Goal: Task Accomplishment & Management: Manage account settings

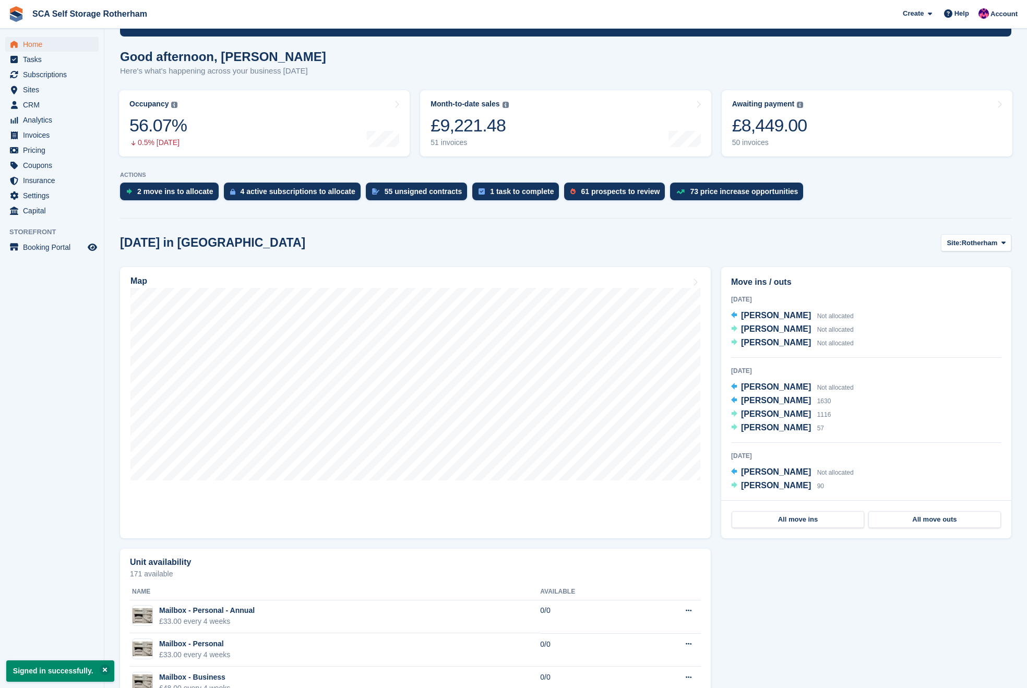
scroll to position [79, 0]
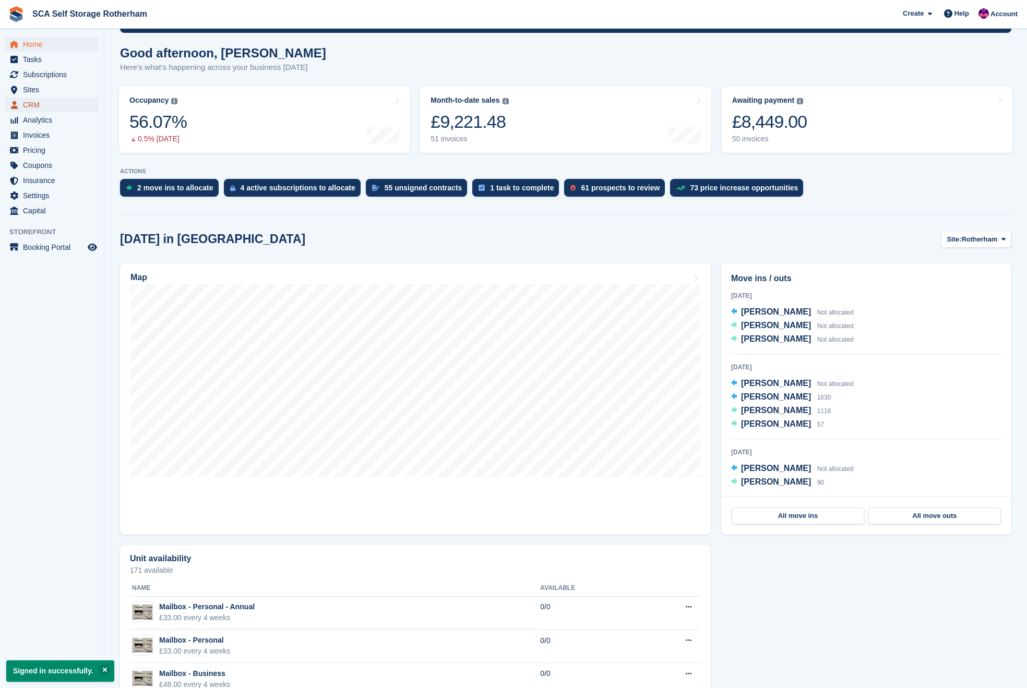
click at [30, 106] on span "CRM" at bounding box center [54, 105] width 63 height 15
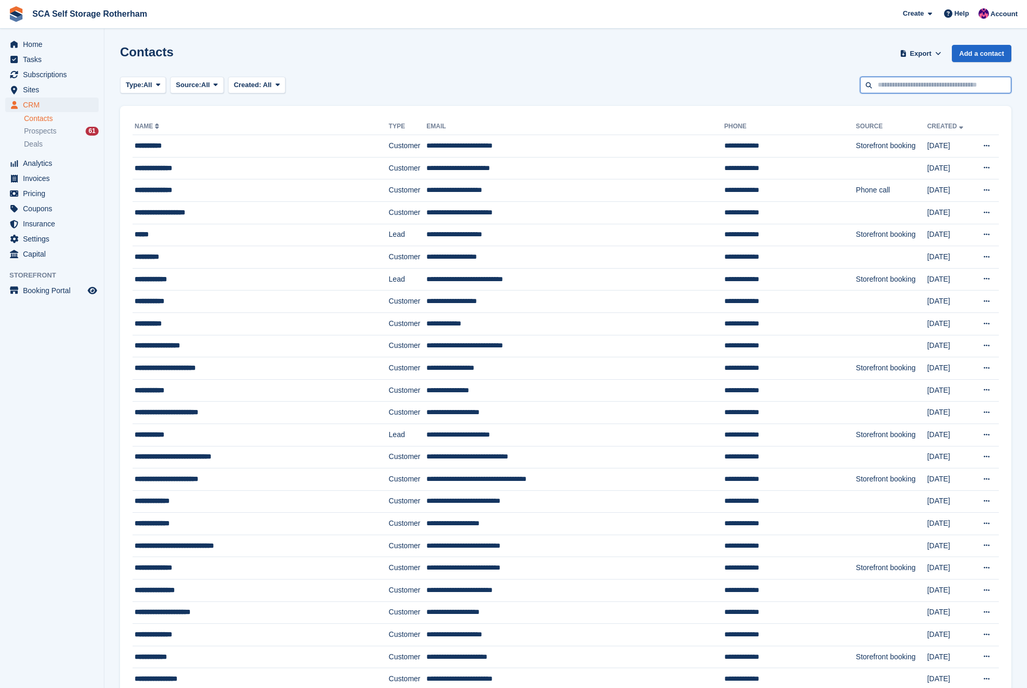
click at [905, 88] on input "text" at bounding box center [935, 85] width 151 height 17
type input "*****"
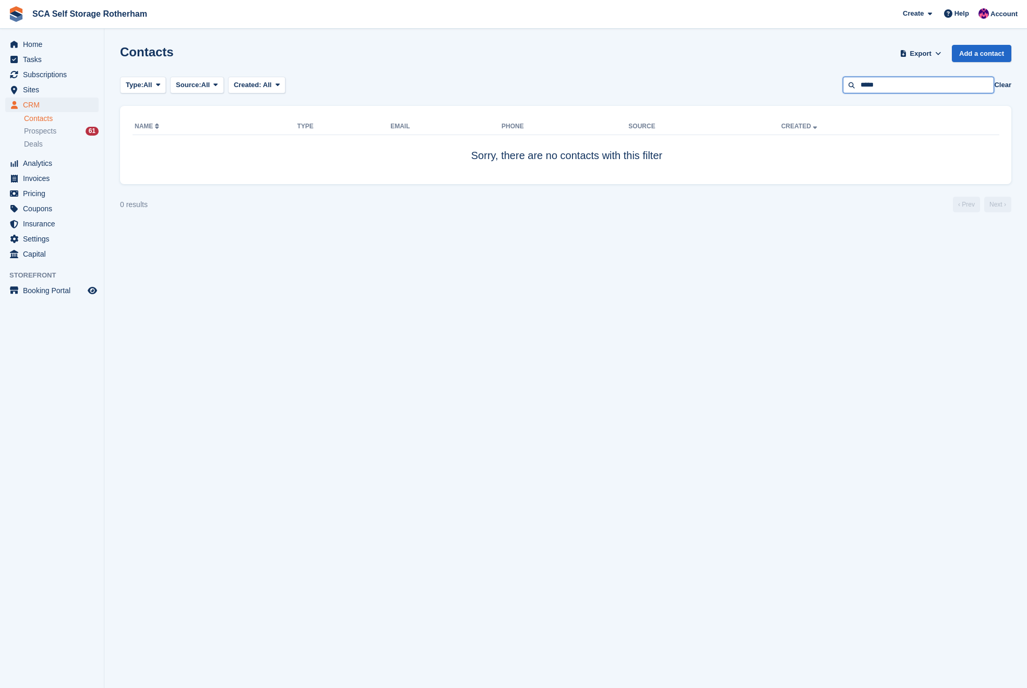
click at [900, 89] on input "*****" at bounding box center [918, 85] width 151 height 17
type input "*****"
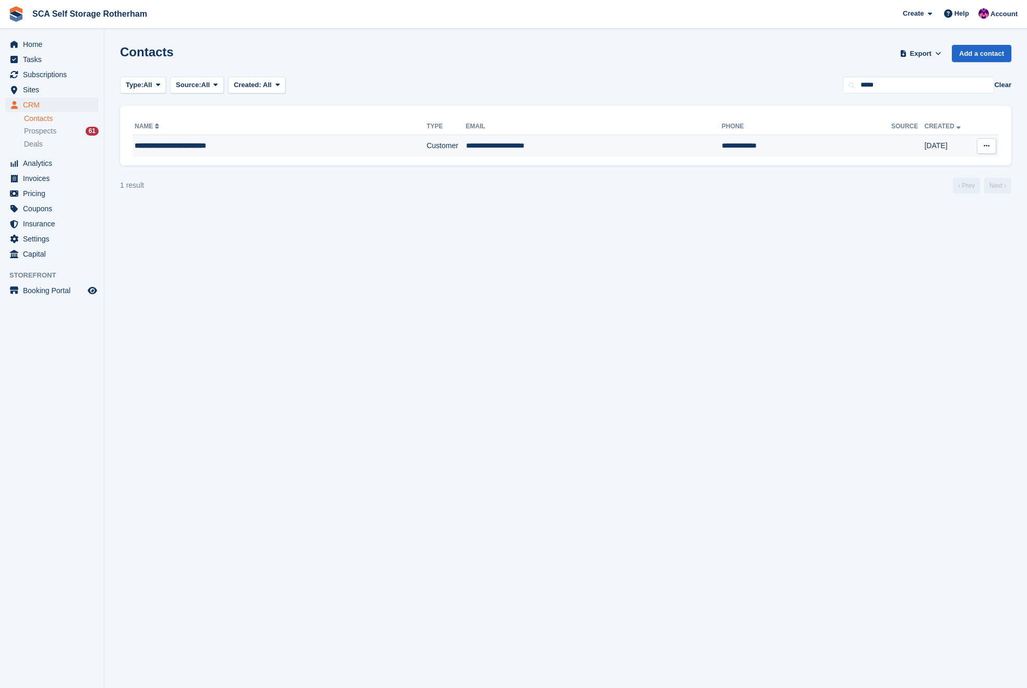
click at [583, 149] on td "**********" at bounding box center [594, 146] width 256 height 22
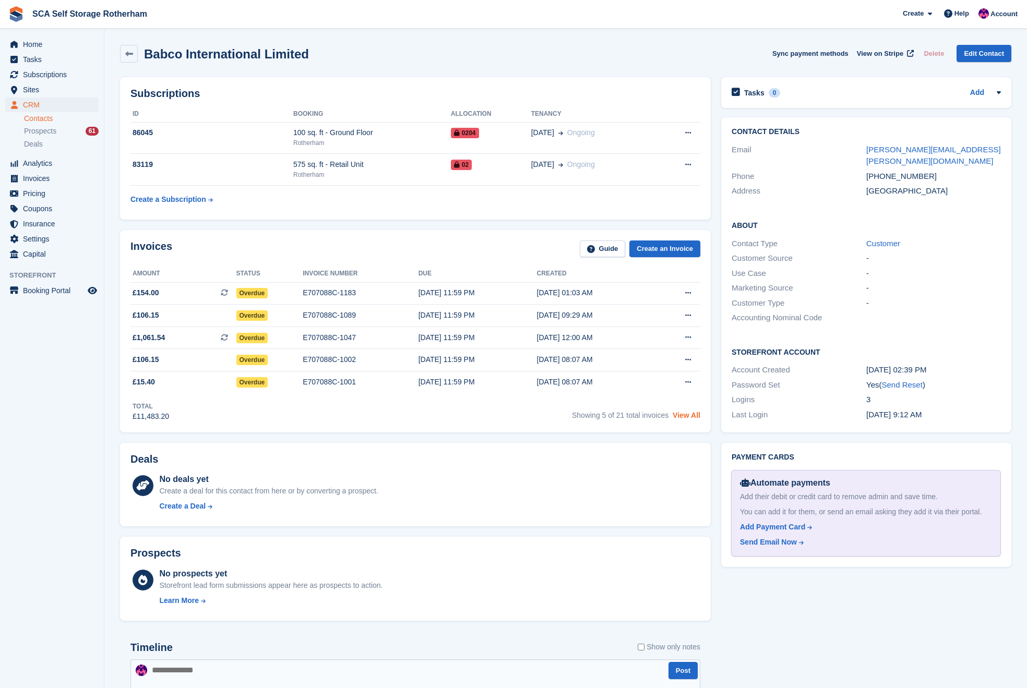
click at [683, 419] on link "View All" at bounding box center [686, 415] width 28 height 8
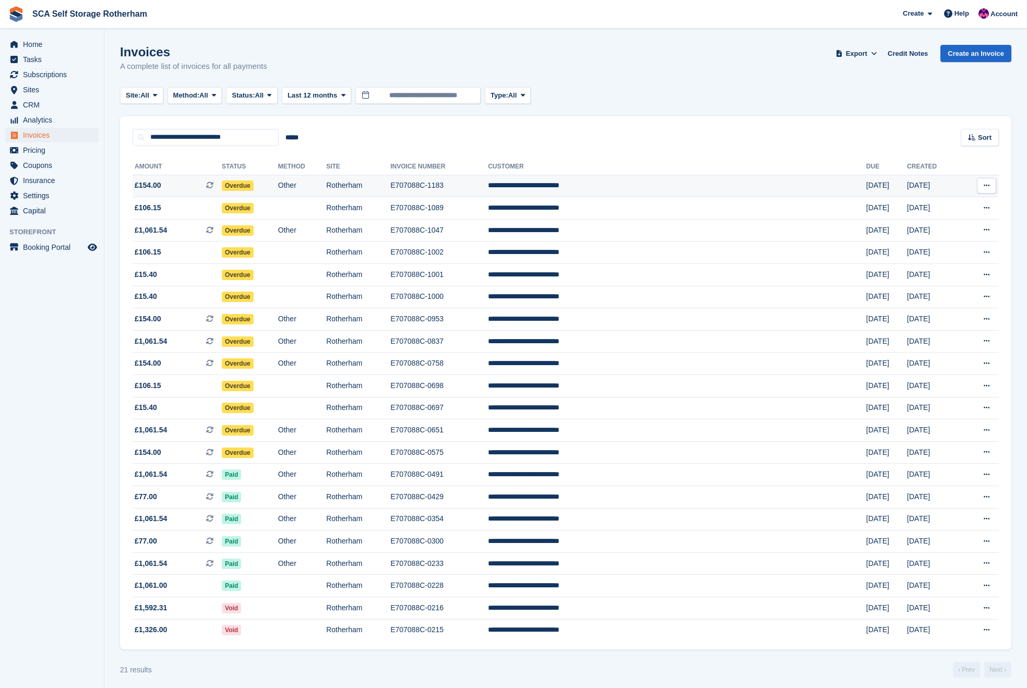
click at [278, 190] on td "Overdue" at bounding box center [250, 186] width 56 height 22
click at [278, 210] on td "Overdue" at bounding box center [250, 208] width 56 height 22
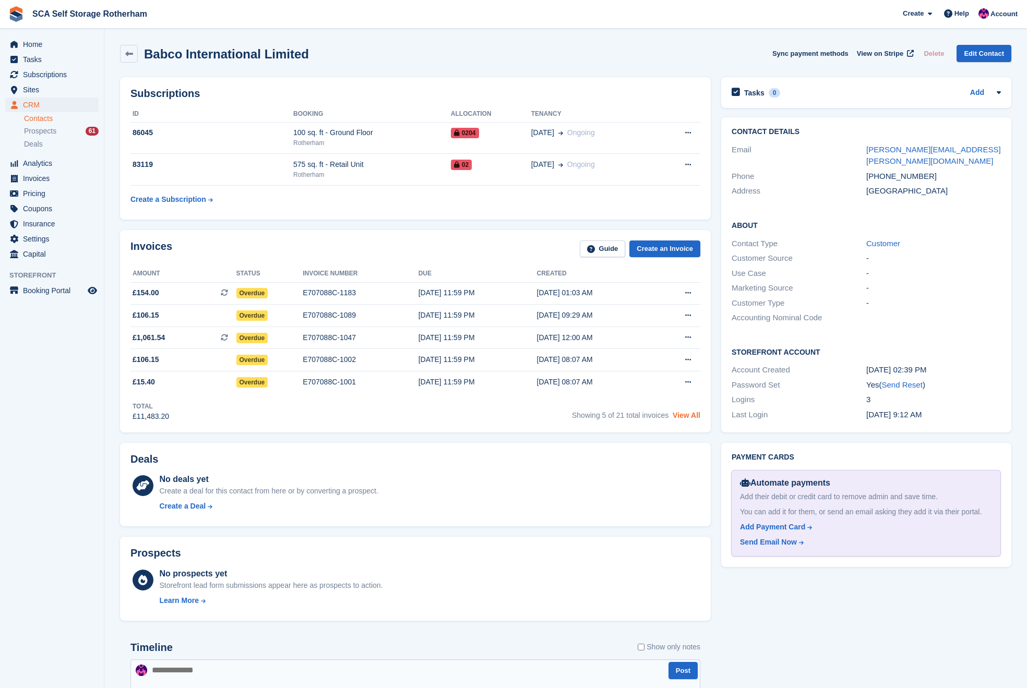
click at [684, 419] on link "View All" at bounding box center [686, 415] width 28 height 8
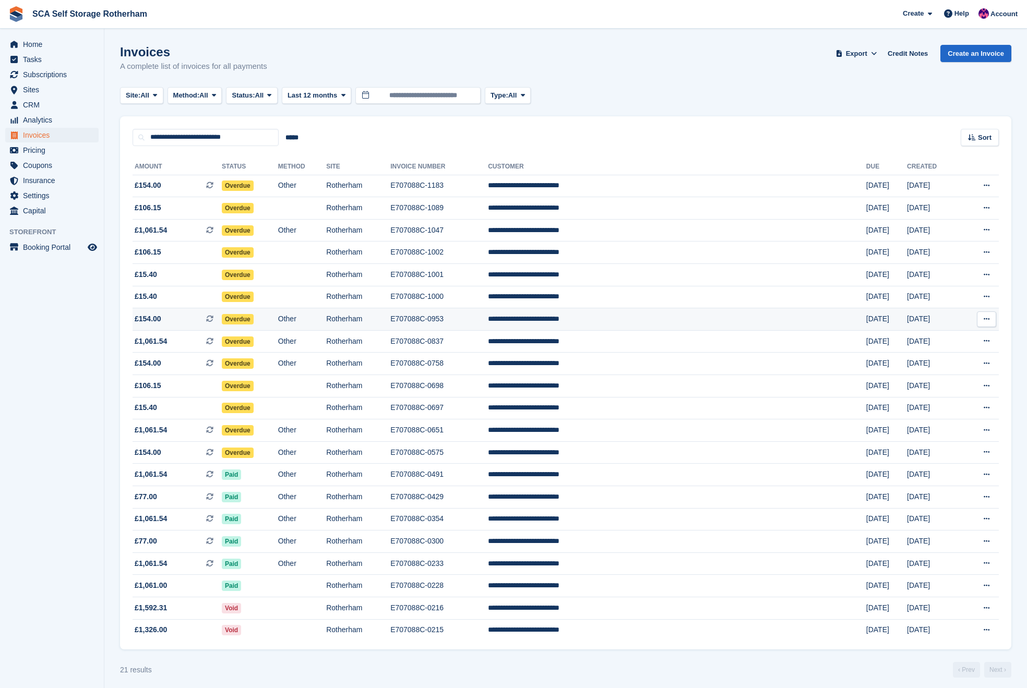
click at [169, 328] on td "£154.00 This is a recurring subscription invoice." at bounding box center [177, 319] width 89 height 22
click at [213, 236] on span "£1,061.54 This is a recurring subscription invoice." at bounding box center [177, 230] width 89 height 11
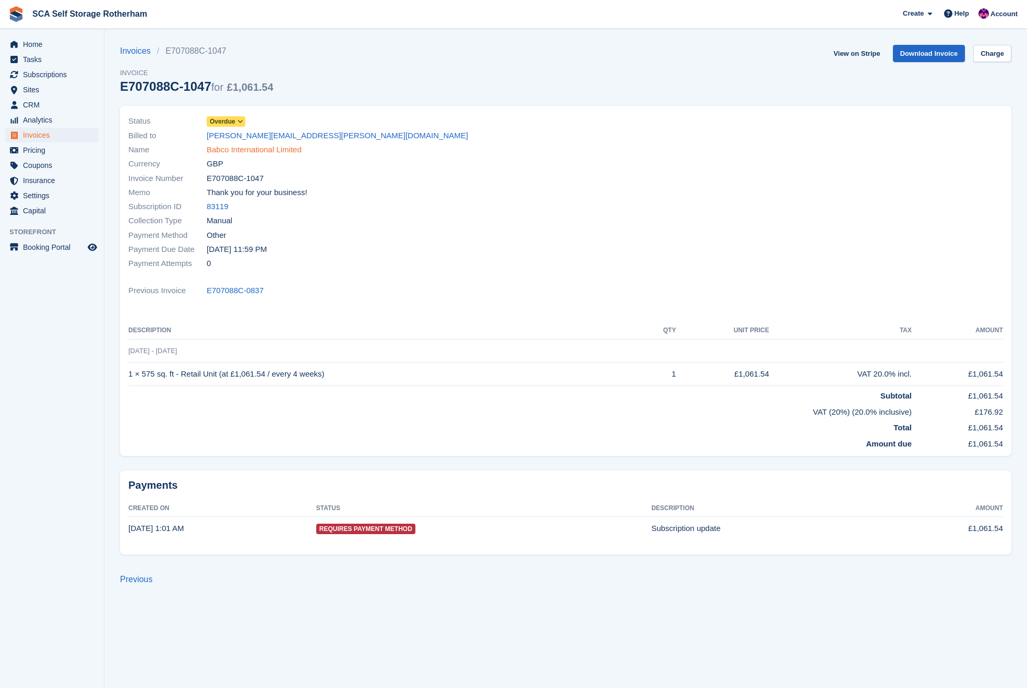
click at [245, 149] on link "Babco International Limited" at bounding box center [254, 150] width 95 height 12
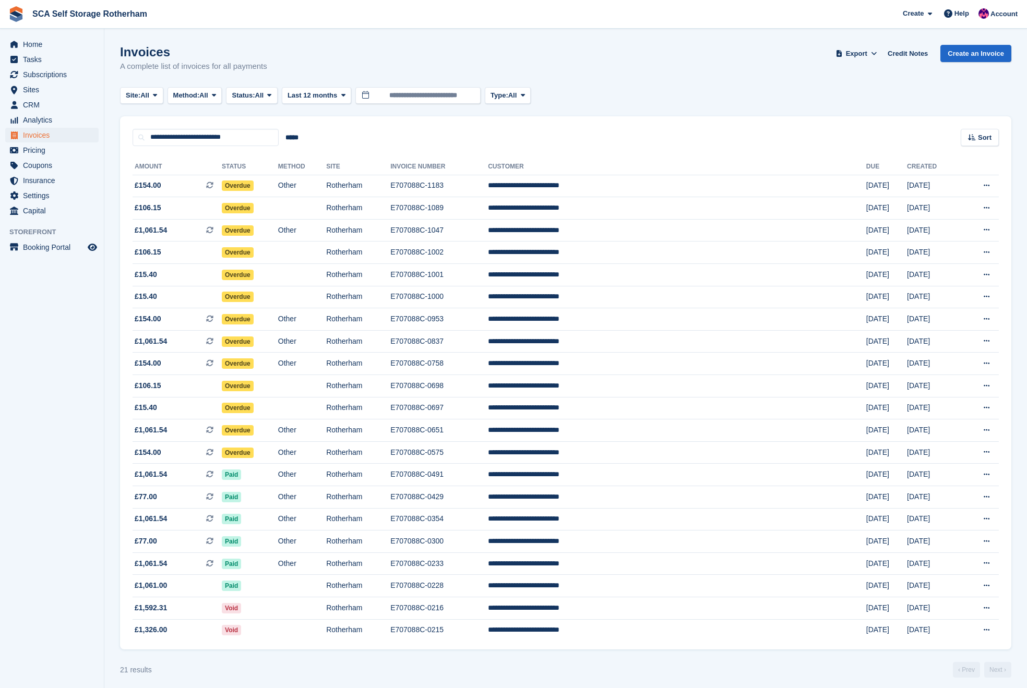
click at [576, 136] on div "**********" at bounding box center [565, 131] width 891 height 30
click at [326, 233] on td "Other" at bounding box center [302, 230] width 48 height 22
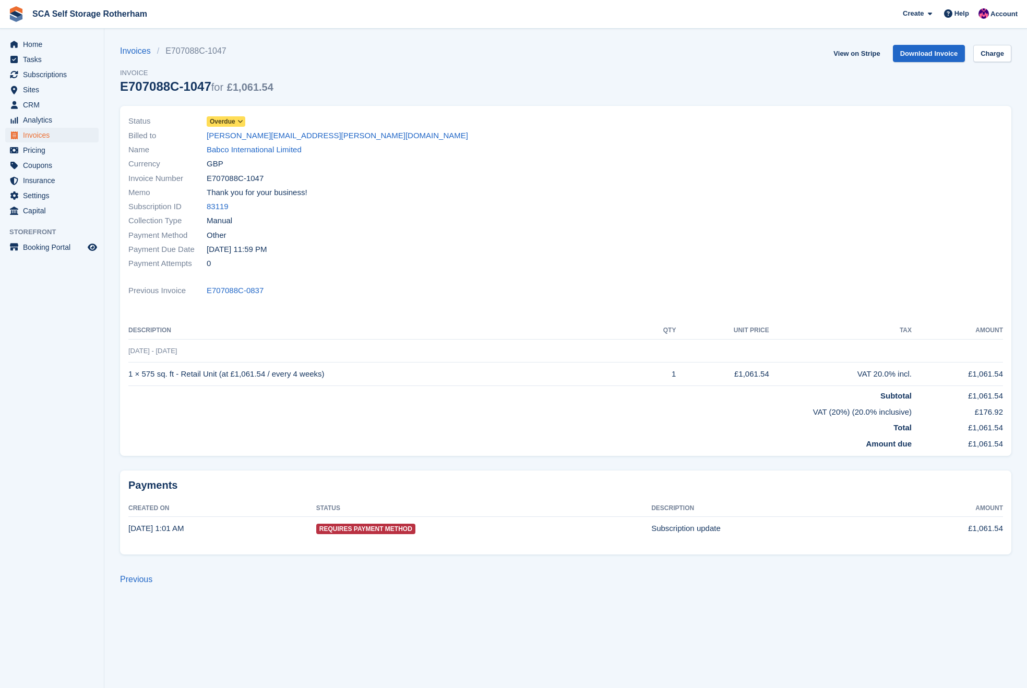
click at [254, 151] on link "Babco International Limited" at bounding box center [254, 150] width 95 height 12
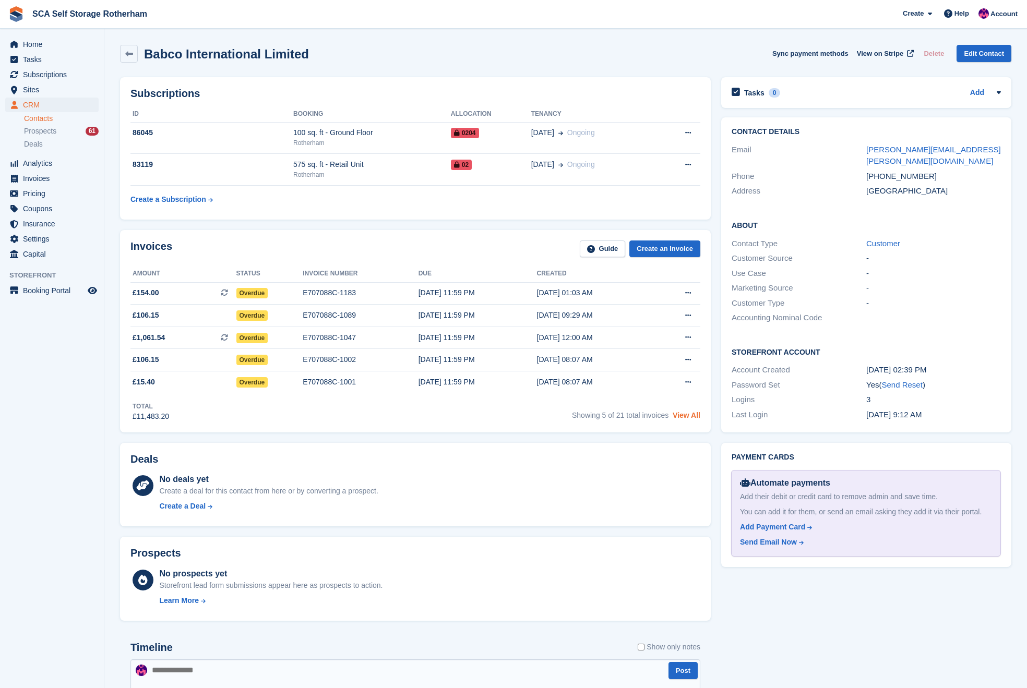
click at [689, 417] on link "View All" at bounding box center [686, 415] width 28 height 8
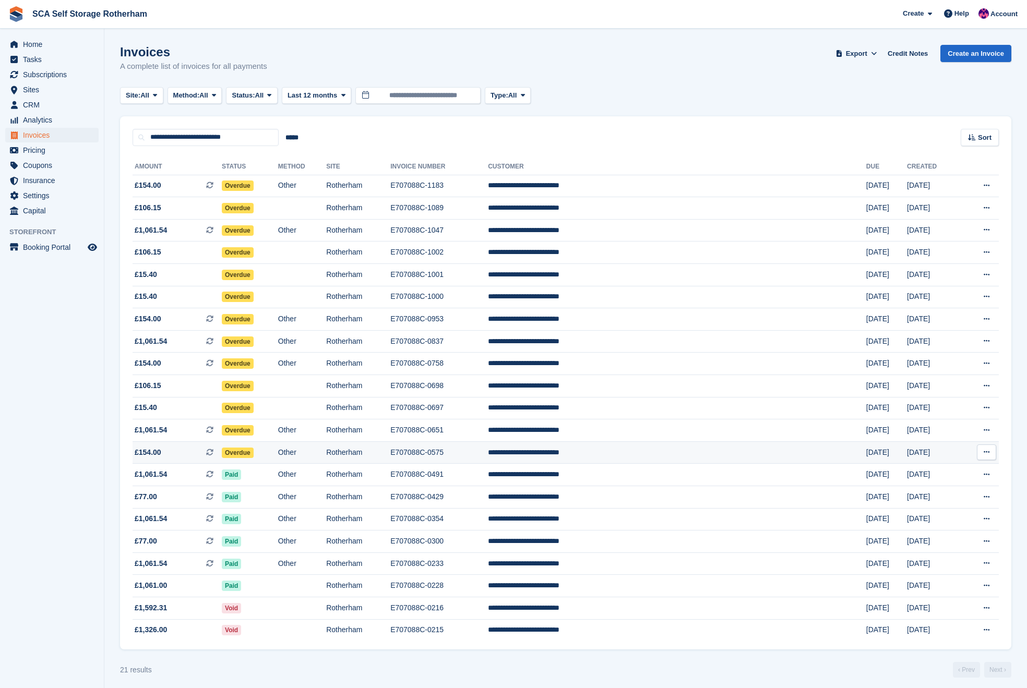
scroll to position [16, 0]
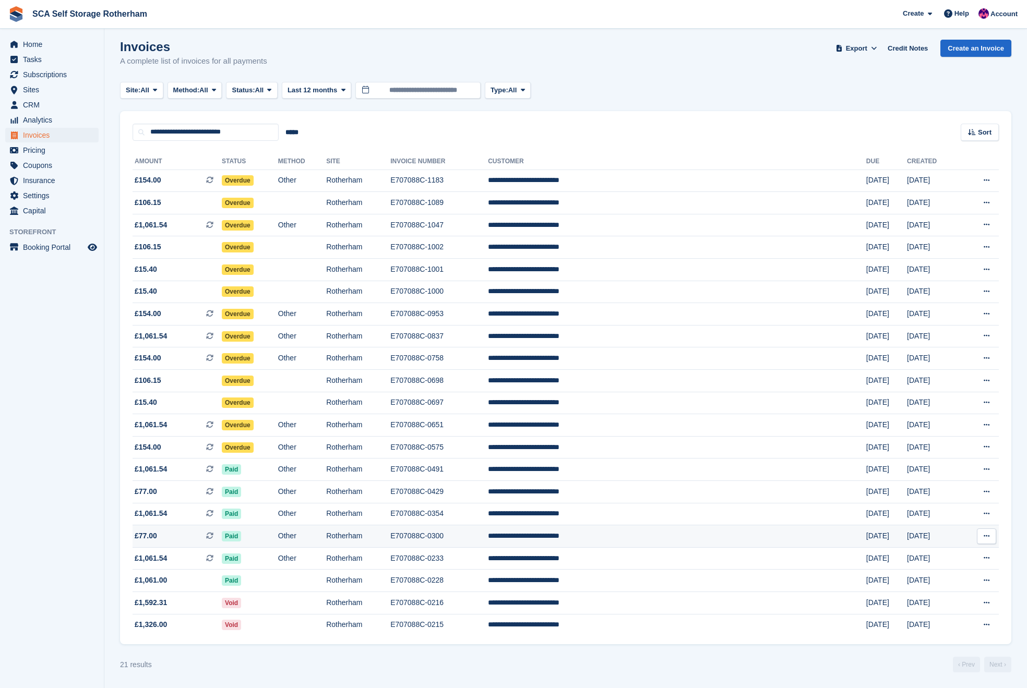
click at [179, 542] on td "£77.00 This is a recurring subscription invoice." at bounding box center [177, 536] width 89 height 22
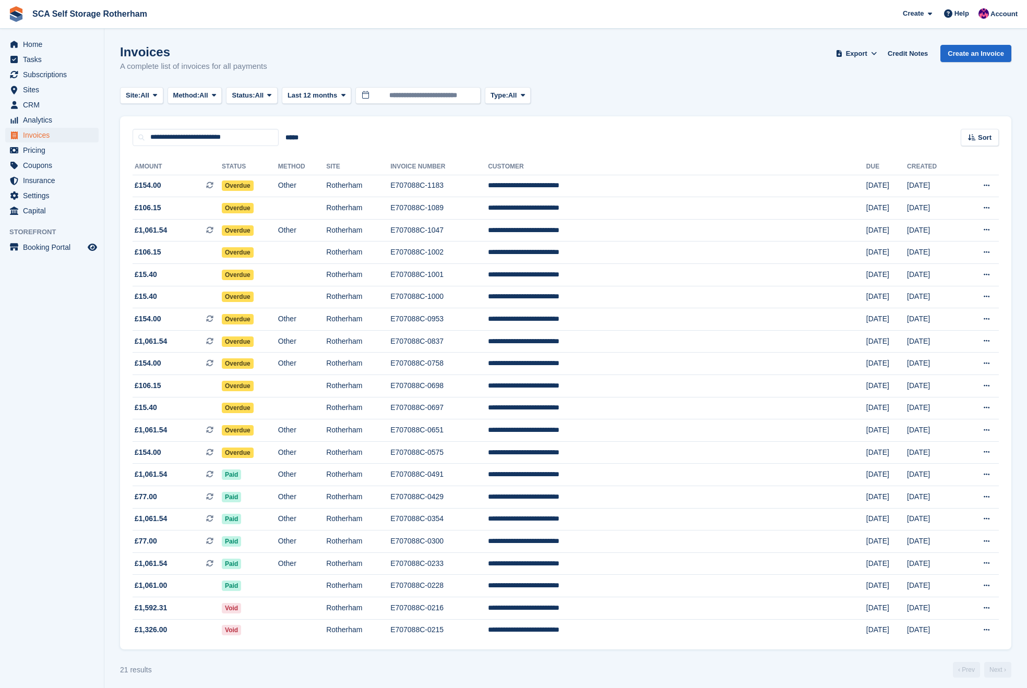
scroll to position [16, 0]
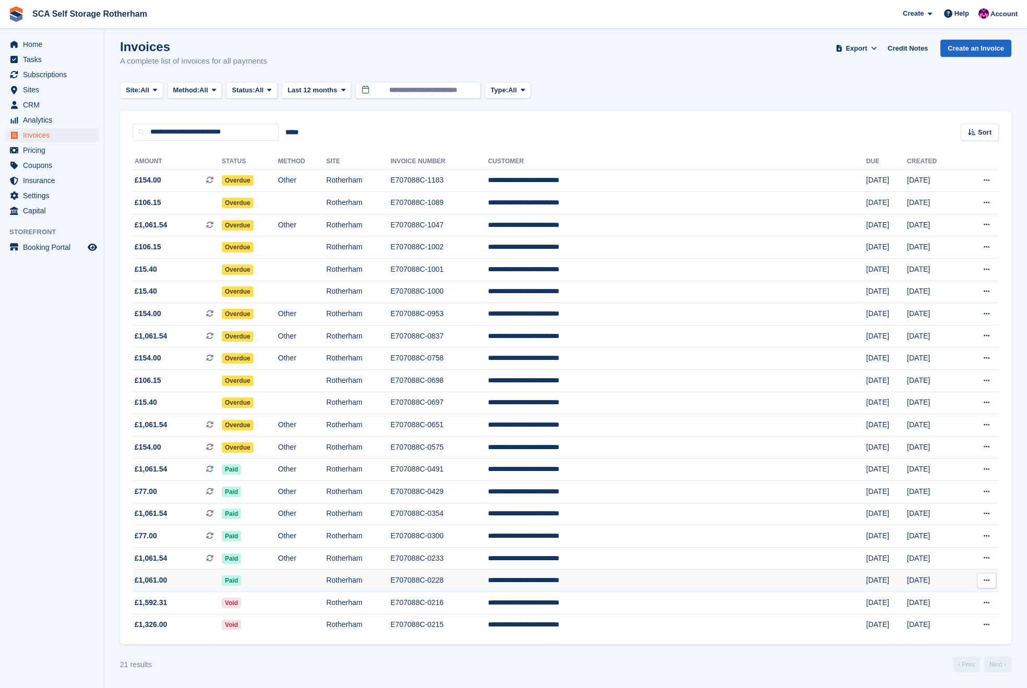
click at [194, 580] on span "£1,061.00" at bounding box center [177, 580] width 89 height 11
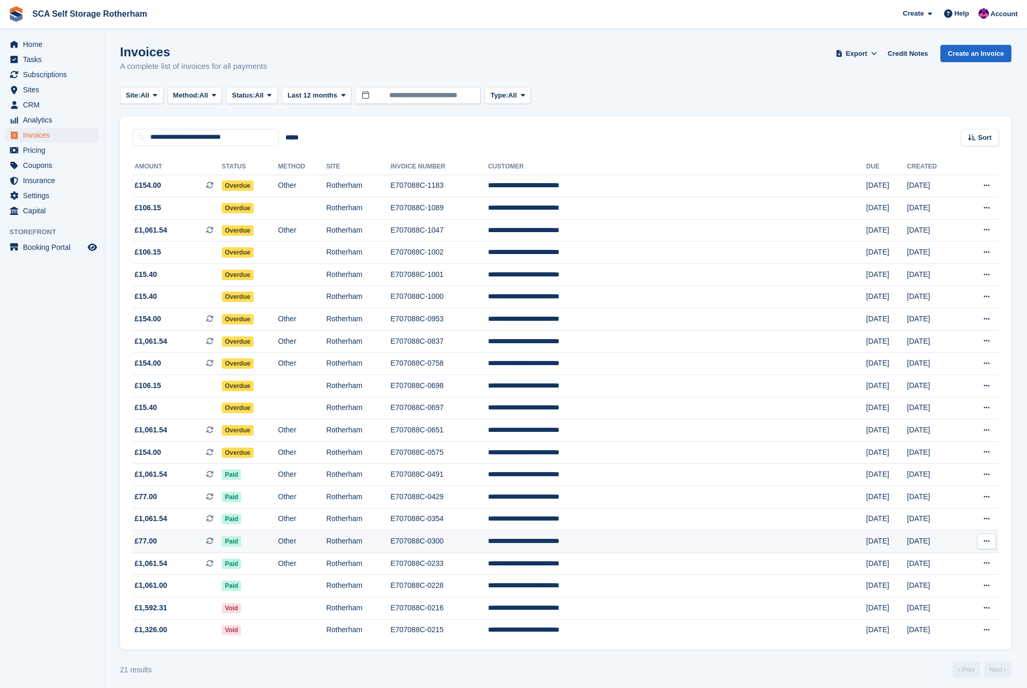
scroll to position [16, 0]
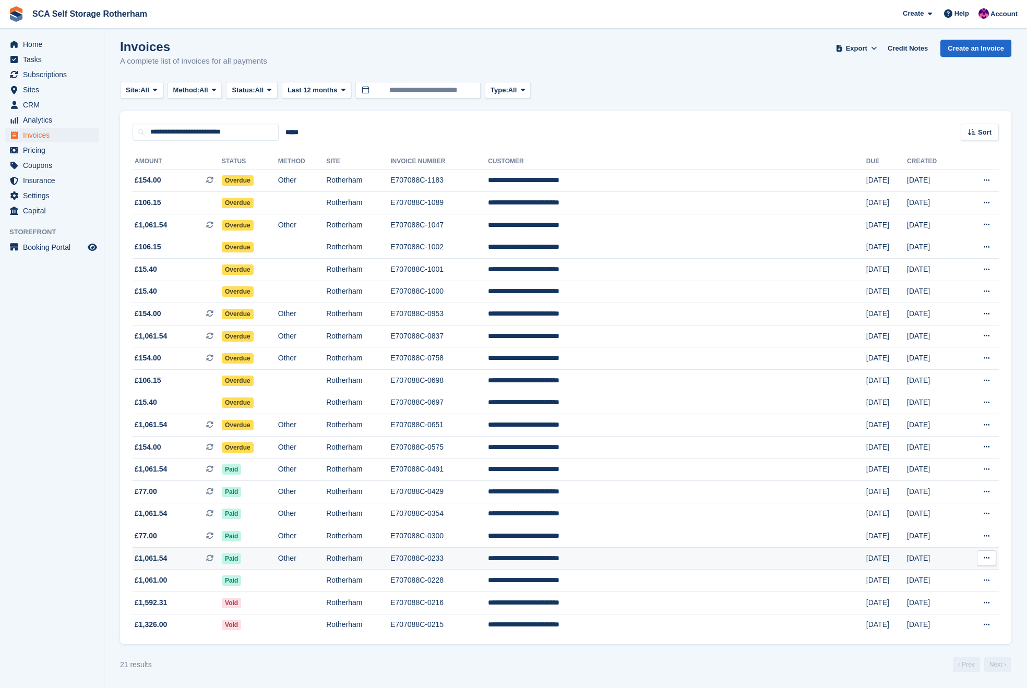
click at [202, 559] on span "£1,061.54 This is a recurring subscription invoice." at bounding box center [177, 558] width 89 height 11
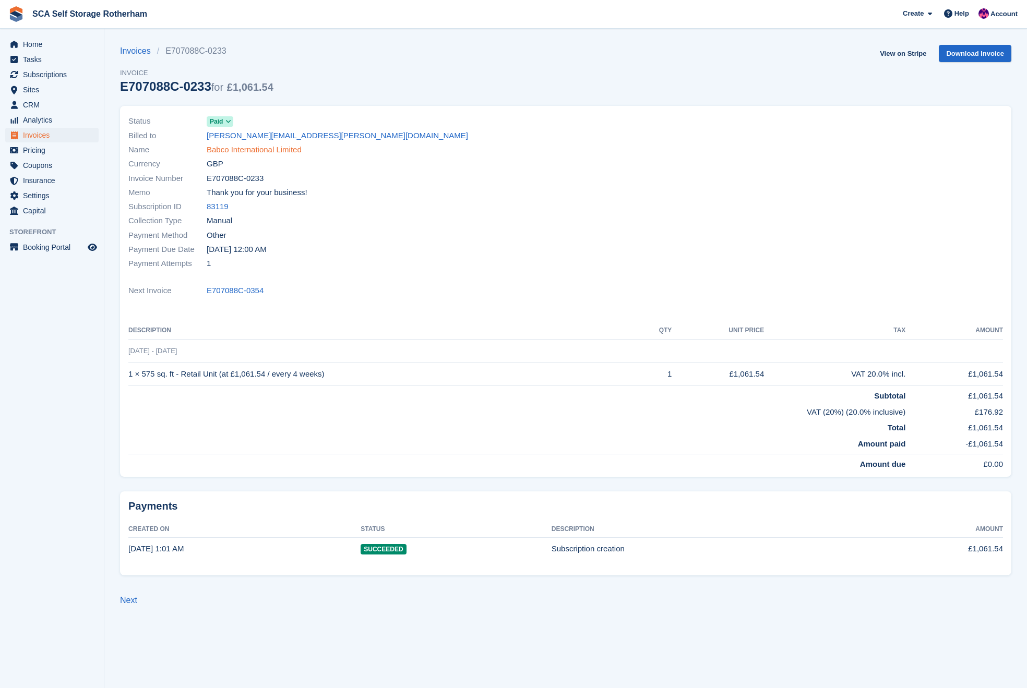
click at [227, 149] on link "Babco International Limited" at bounding box center [254, 150] width 95 height 12
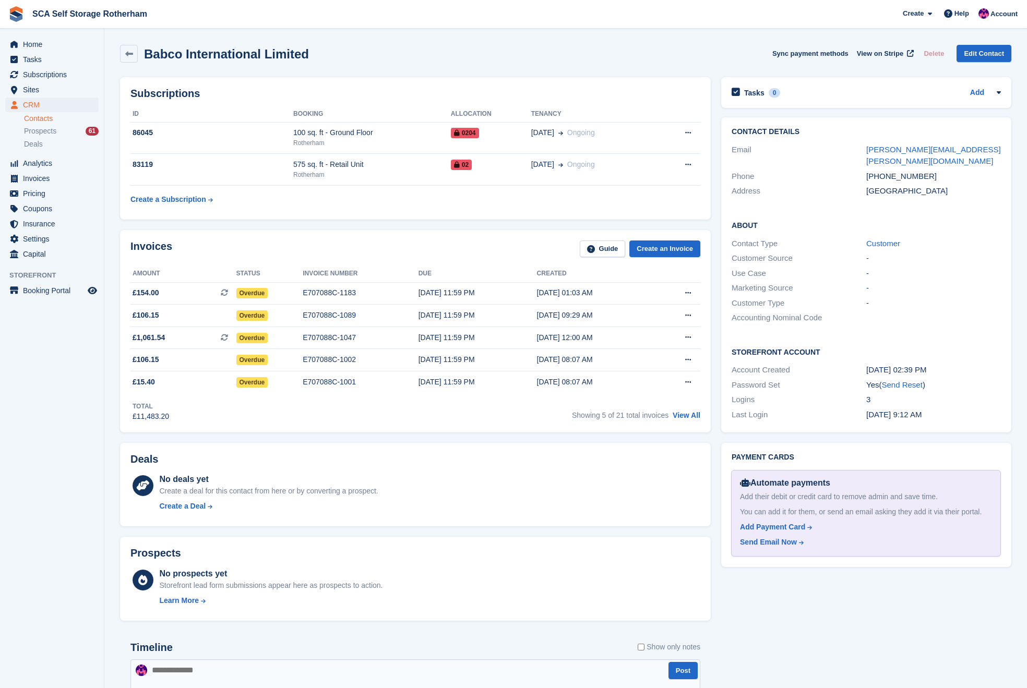
drag, startPoint x: 384, startPoint y: 175, endPoint x: 232, endPoint y: 59, distance: 191.4
click at [384, 175] on div "Rotherham" at bounding box center [372, 174] width 158 height 9
click at [680, 417] on link "View All" at bounding box center [686, 415] width 28 height 8
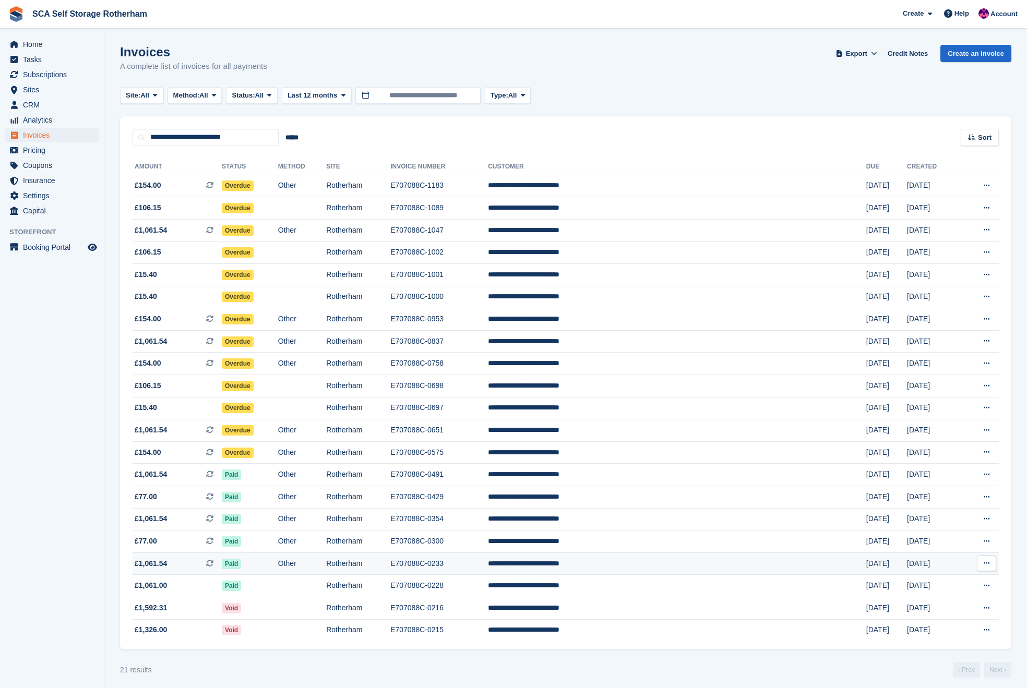
click at [203, 575] on td "£1,061.54 This is a recurring subscription invoice." at bounding box center [177, 563] width 89 height 22
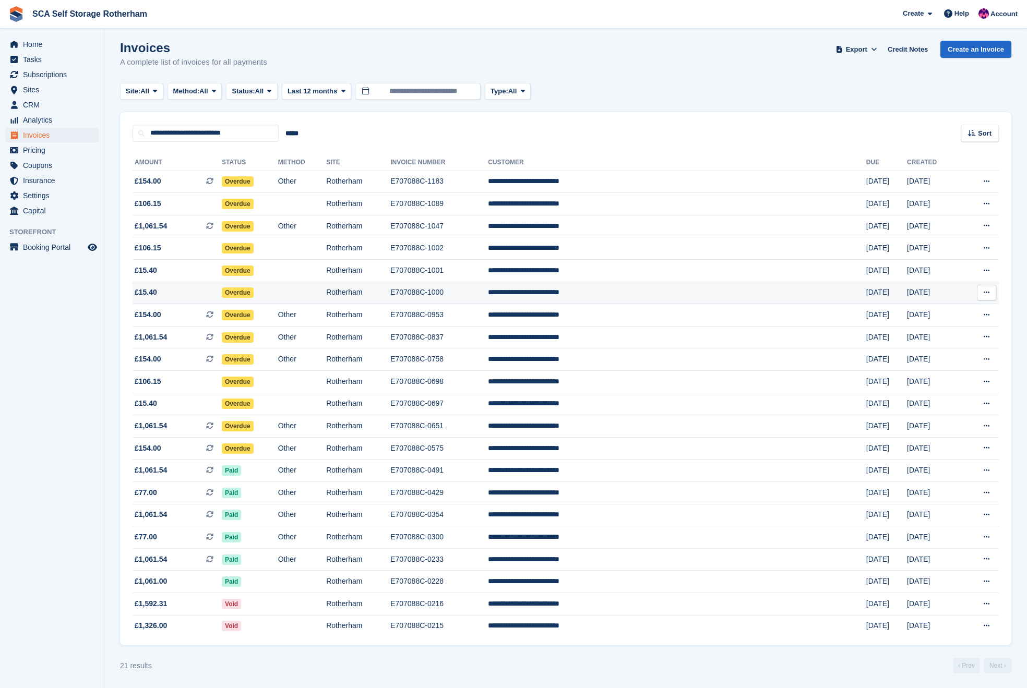
scroll to position [5, 0]
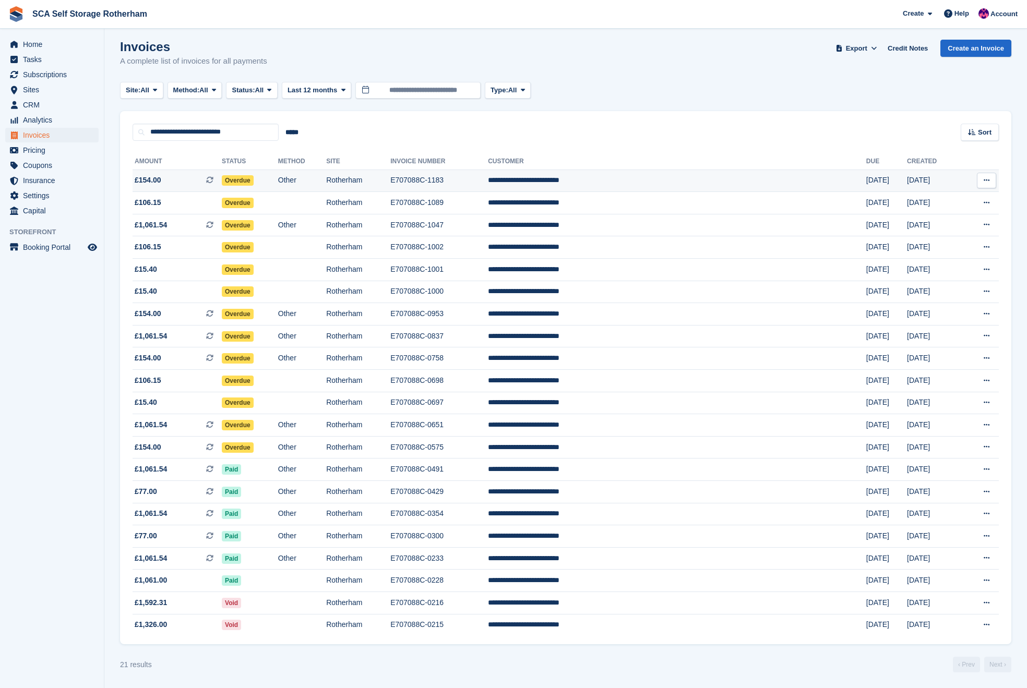
click at [390, 185] on td "Rotherham" at bounding box center [358, 181] width 64 height 22
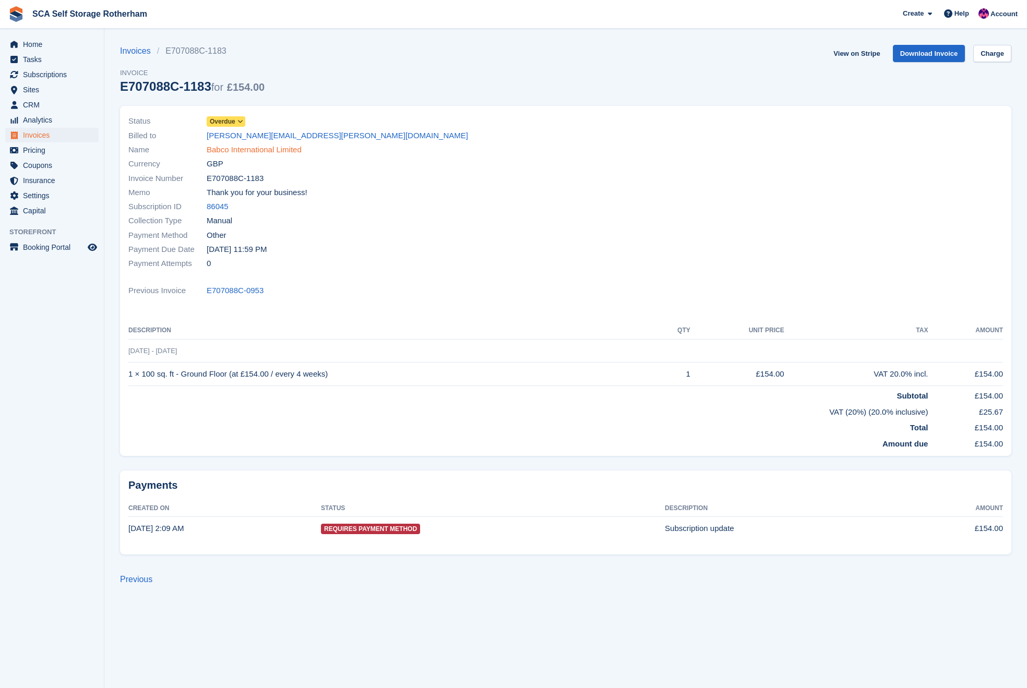
click at [258, 148] on link "Babco International Limited" at bounding box center [254, 150] width 95 height 12
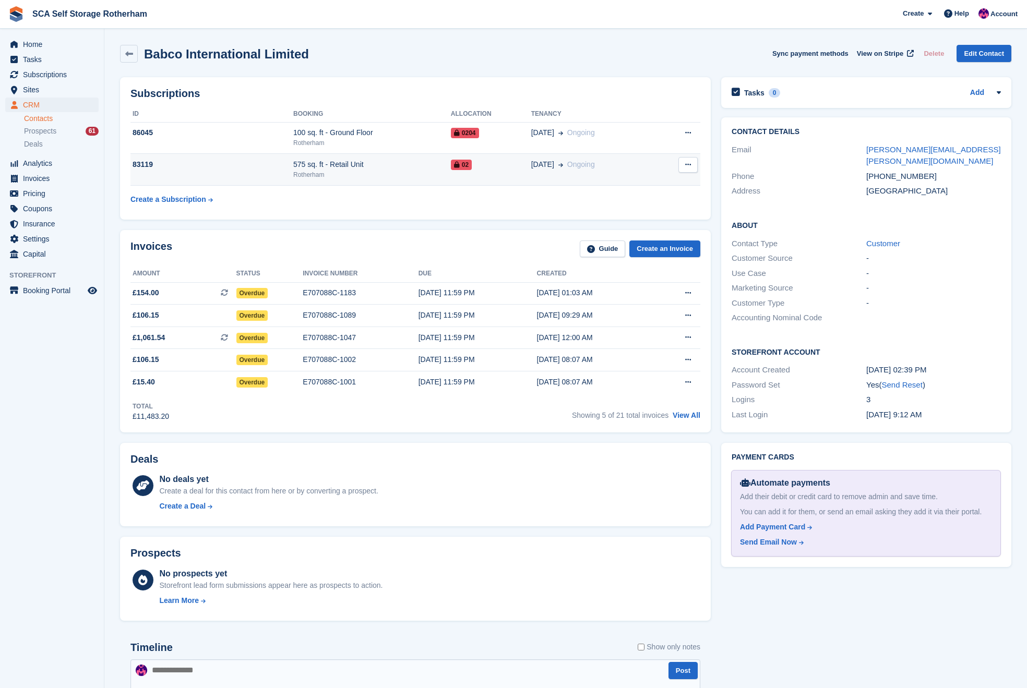
click at [375, 164] on div "575 sq. ft - Retail Unit" at bounding box center [372, 164] width 158 height 11
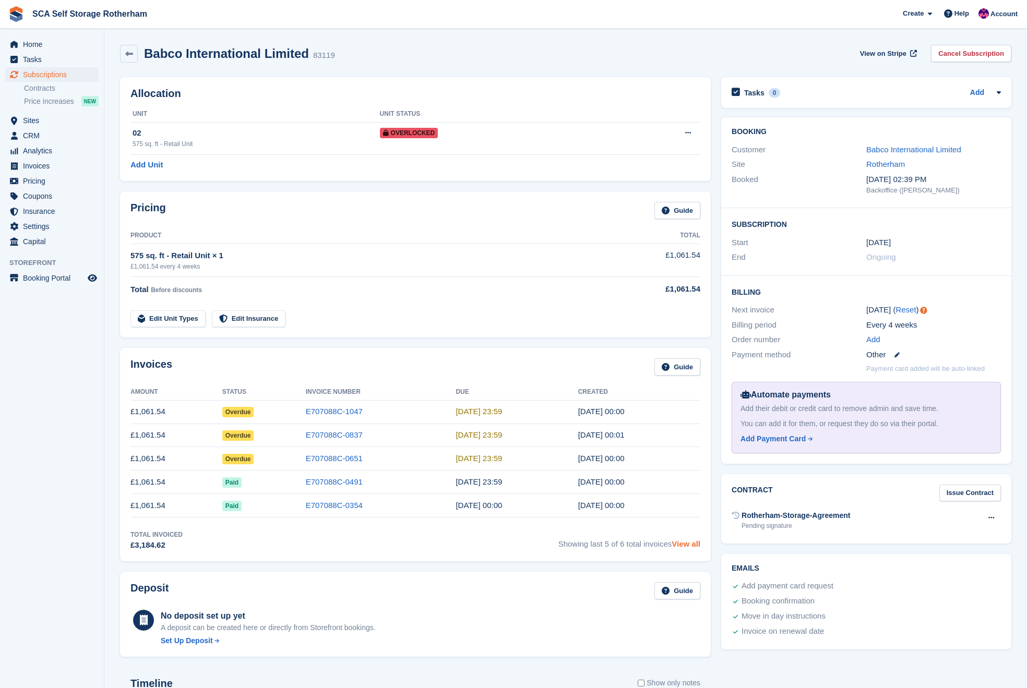
click at [691, 546] on link "View all" at bounding box center [685, 543] width 29 height 9
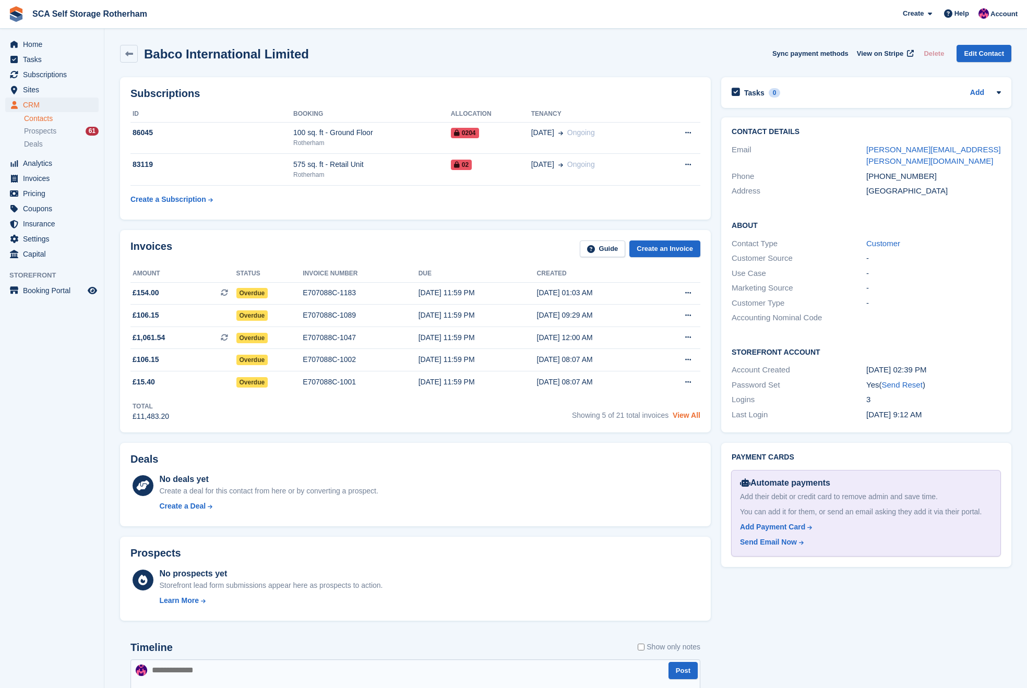
click at [692, 418] on link "View All" at bounding box center [686, 415] width 28 height 8
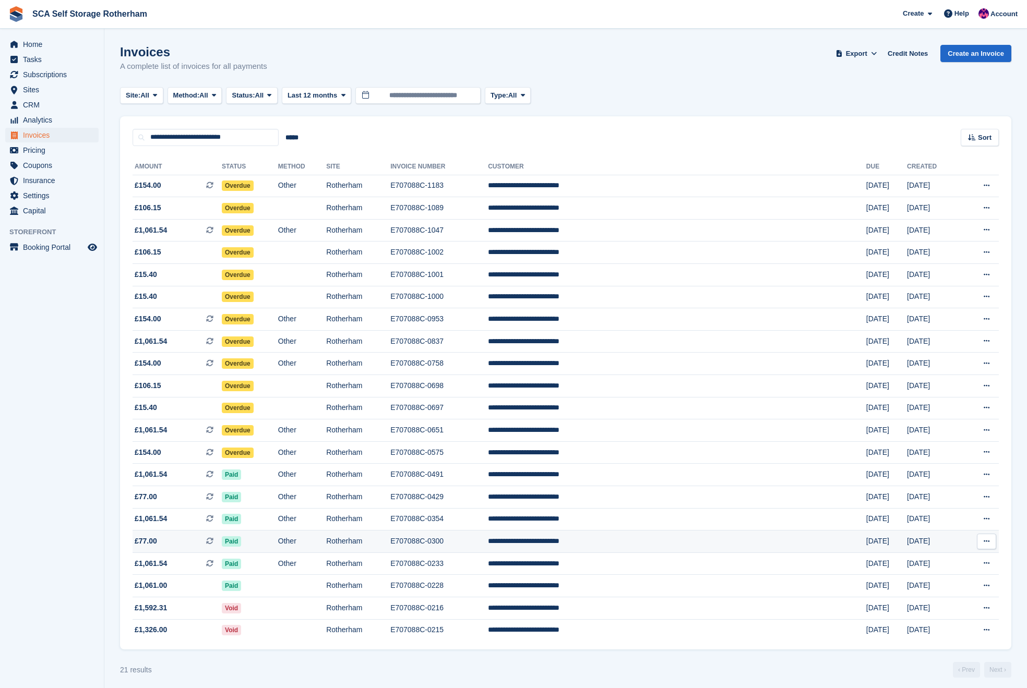
click at [183, 541] on td "£77.00 This is a recurring subscription invoice." at bounding box center [177, 542] width 89 height 22
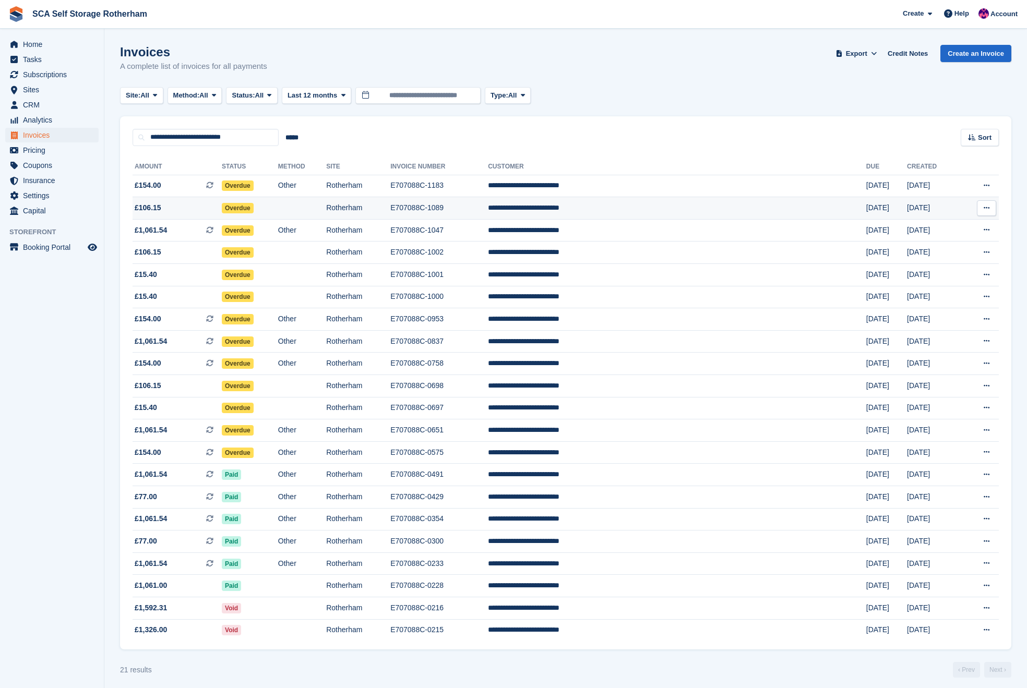
click at [278, 213] on td "Overdue" at bounding box center [250, 208] width 56 height 22
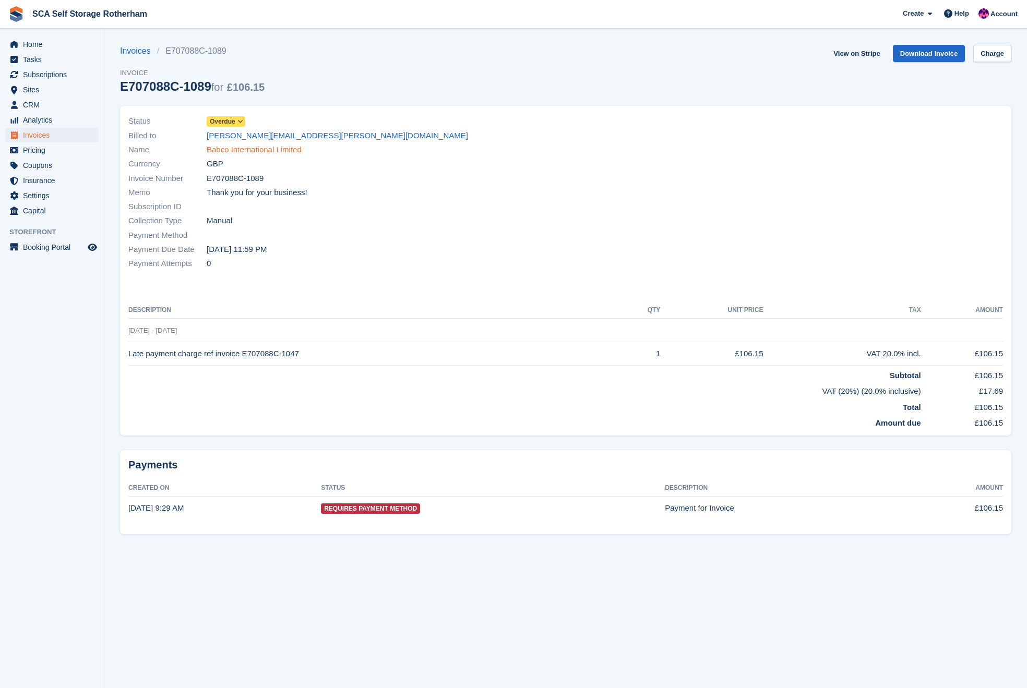
click at [234, 150] on link "Babco International Limited" at bounding box center [254, 150] width 95 height 12
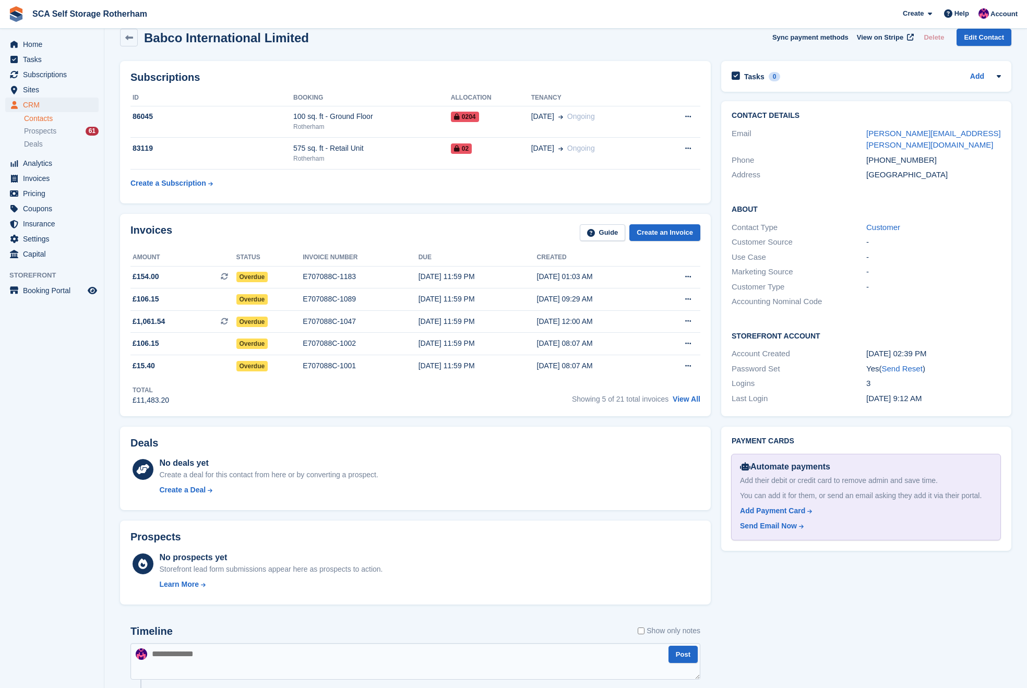
scroll to position [20, 0]
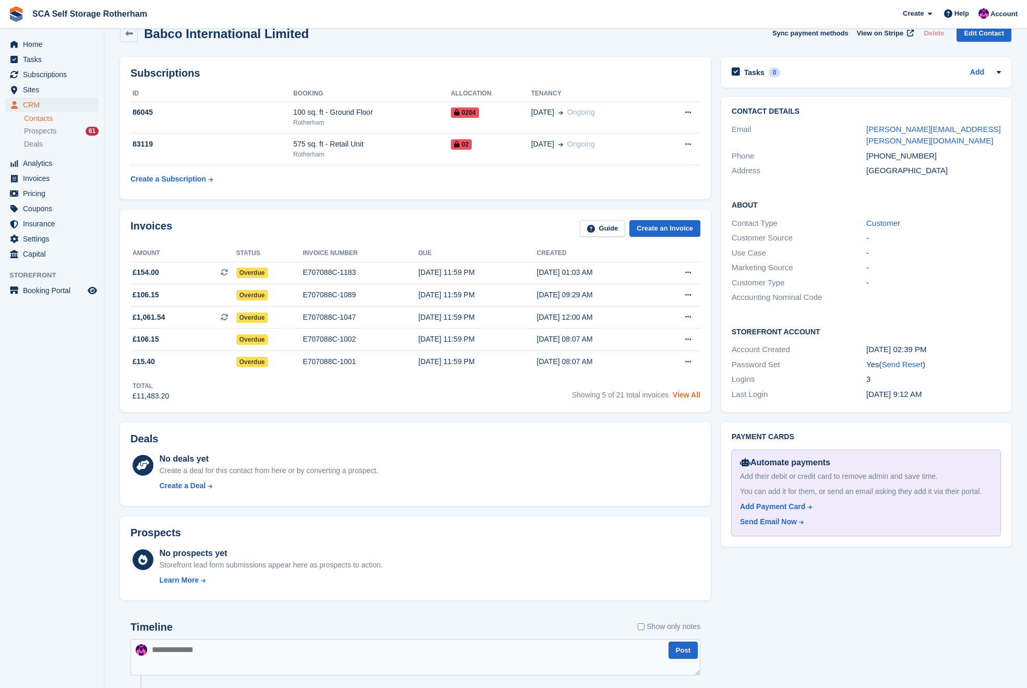
click at [684, 399] on link "View All" at bounding box center [686, 395] width 28 height 8
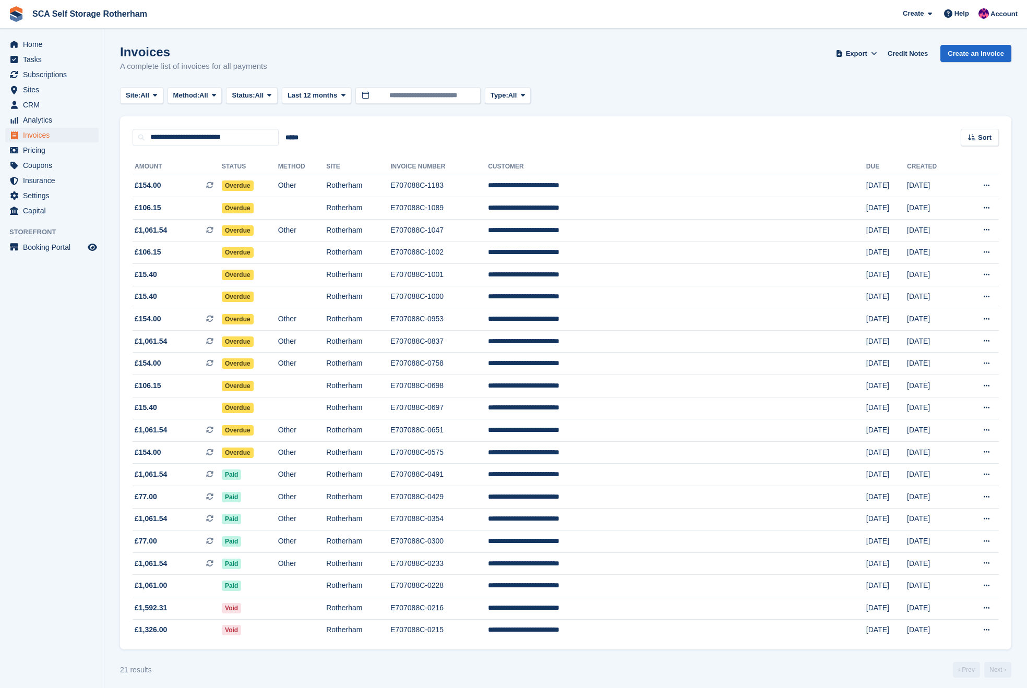
scroll to position [1, 0]
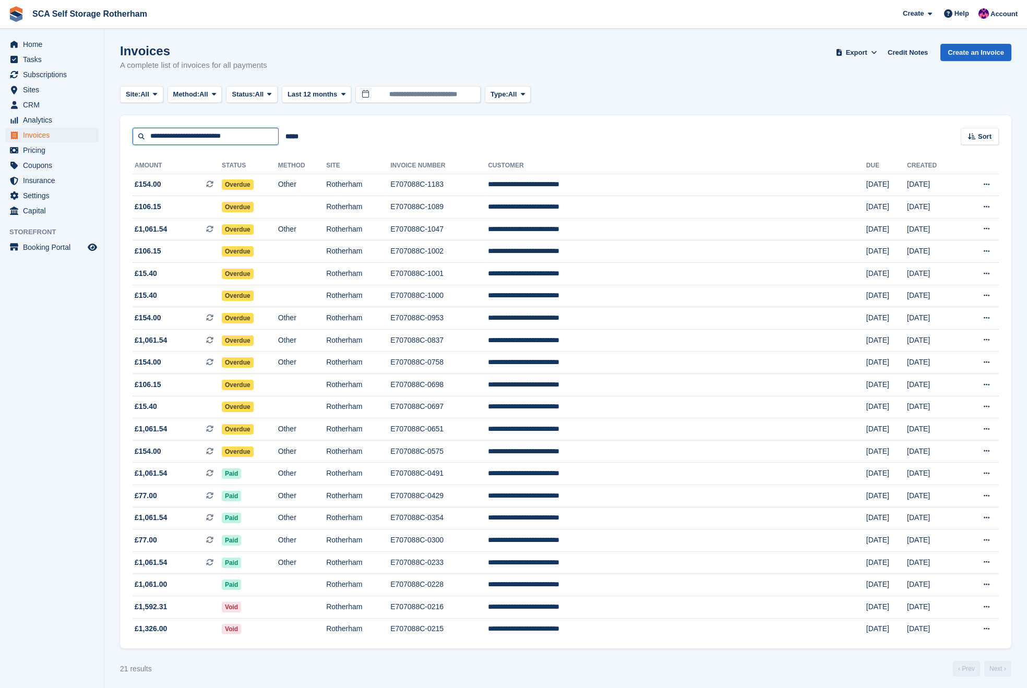
click at [212, 136] on input "**********" at bounding box center [206, 136] width 146 height 17
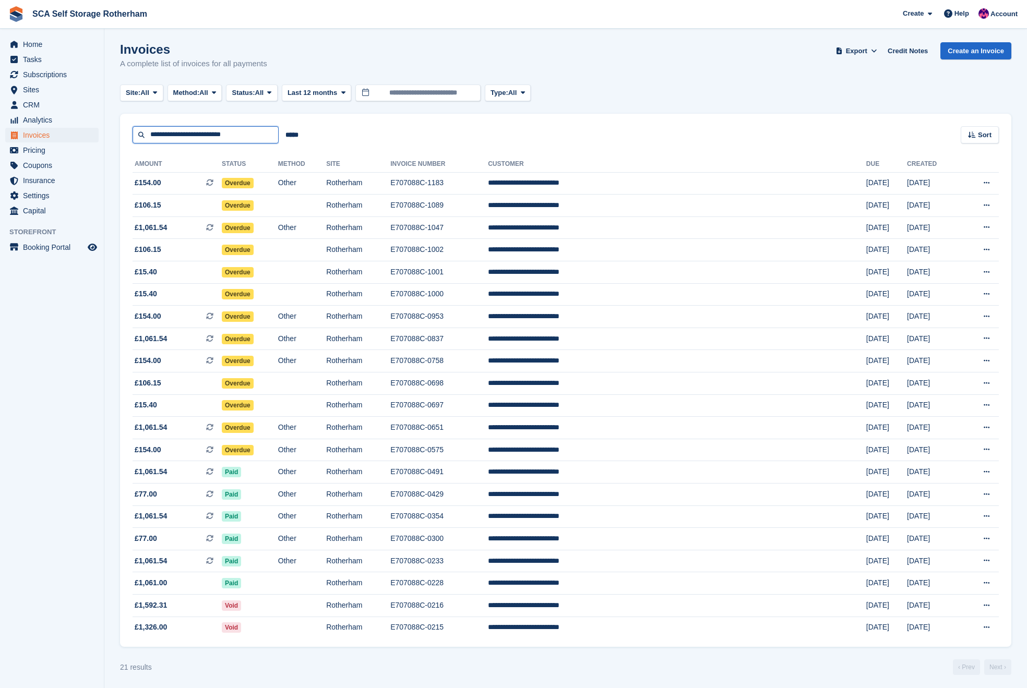
click at [212, 136] on input "**********" at bounding box center [206, 134] width 146 height 17
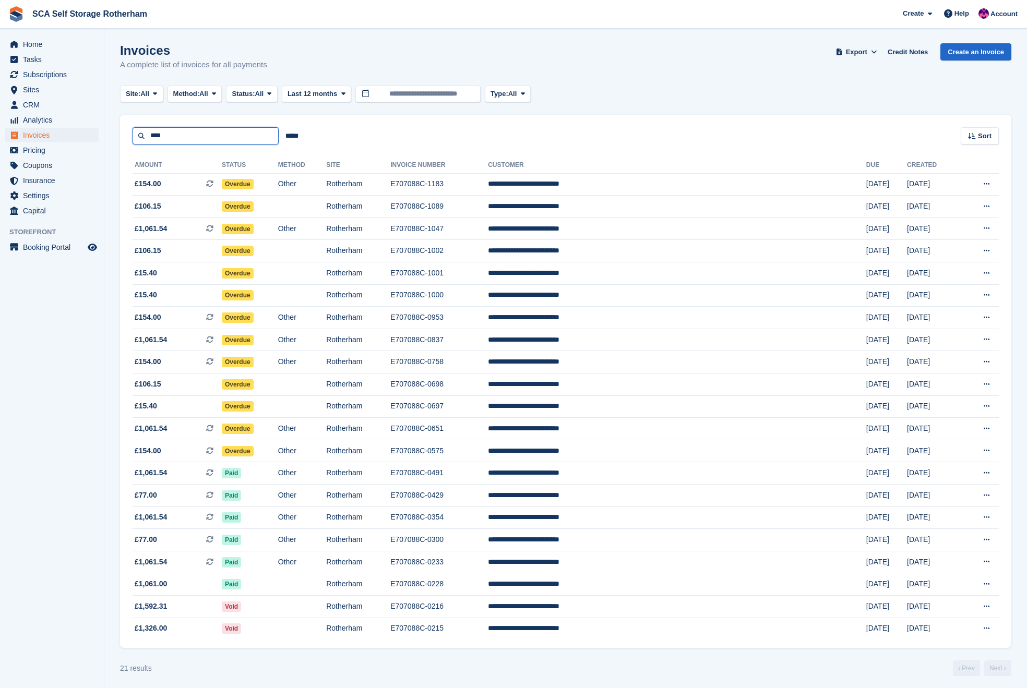
type input "****"
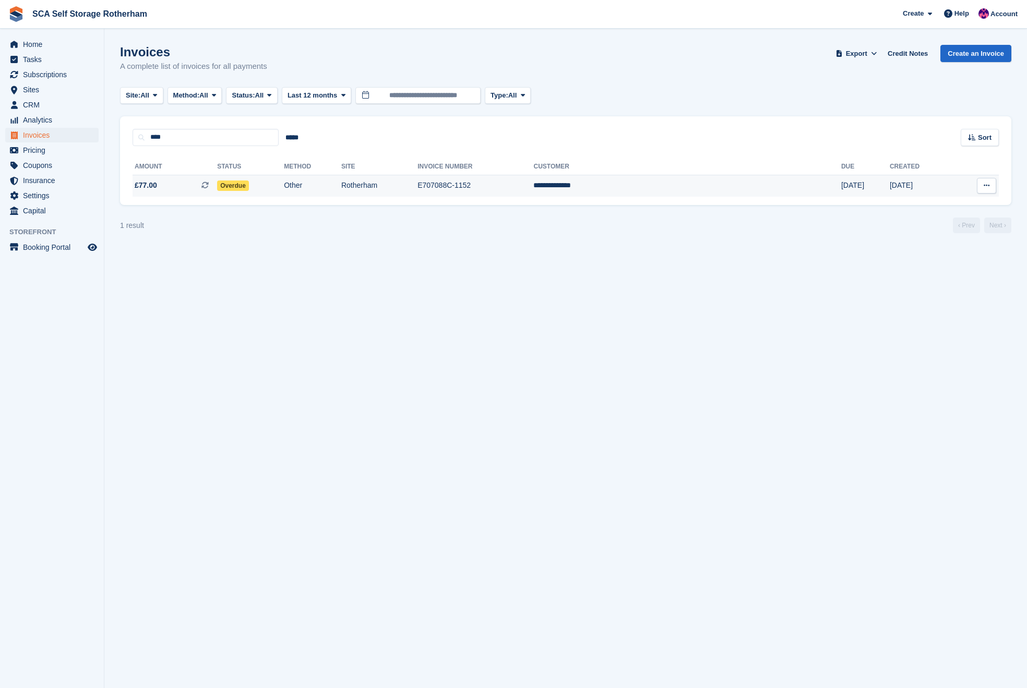
click at [417, 190] on td "Rotherham" at bounding box center [379, 186] width 76 height 22
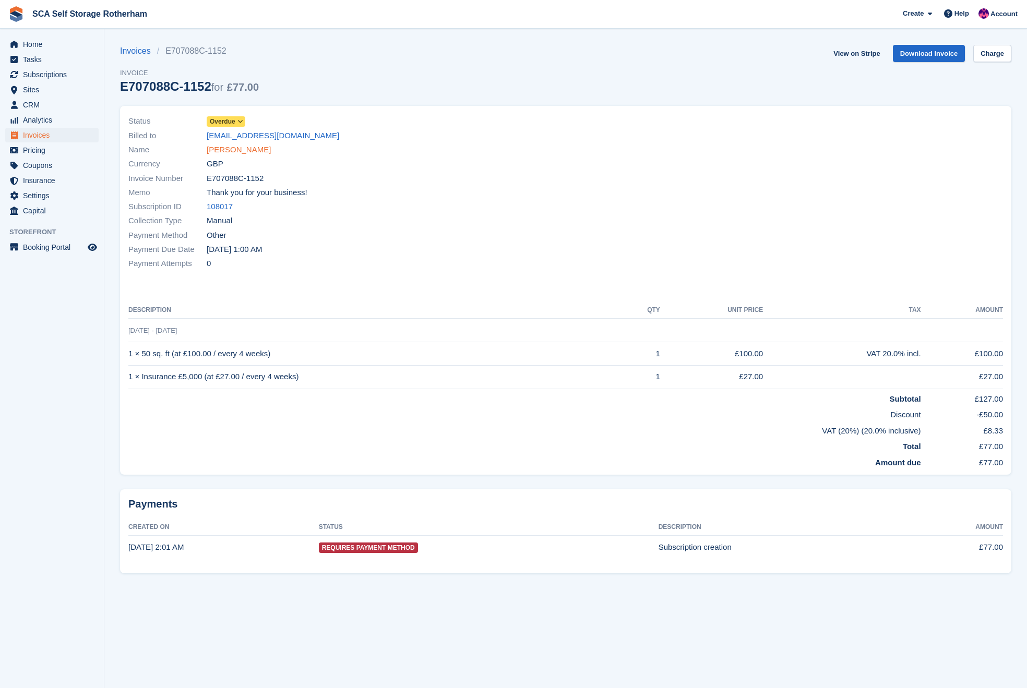
click at [245, 150] on link "Chimene Klotoe" at bounding box center [239, 150] width 64 height 12
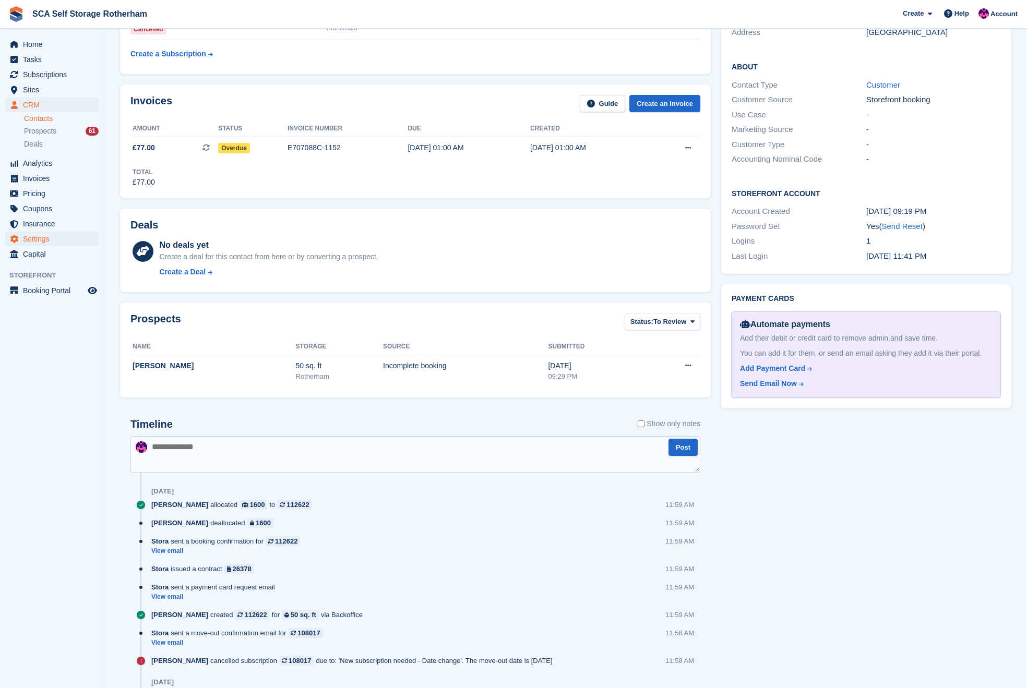
scroll to position [240, 0]
drag, startPoint x: 329, startPoint y: 150, endPoint x: 323, endPoint y: 154, distance: 7.2
click at [329, 150] on div "E707088C-1152" at bounding box center [347, 146] width 121 height 11
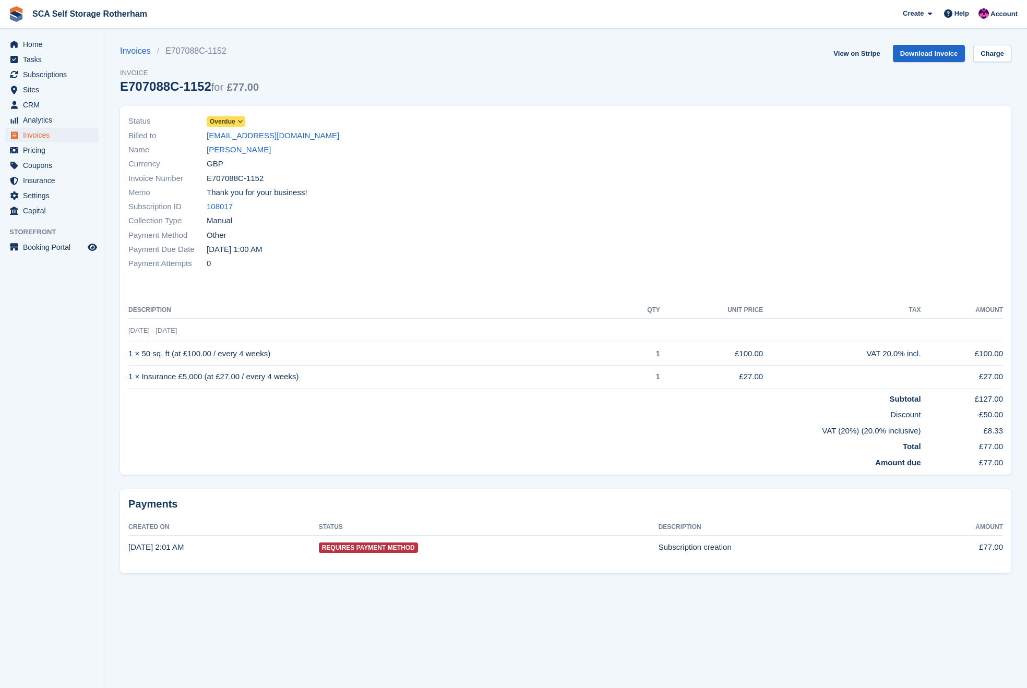
click at [224, 118] on span "Overdue" at bounding box center [223, 121] width 26 height 9
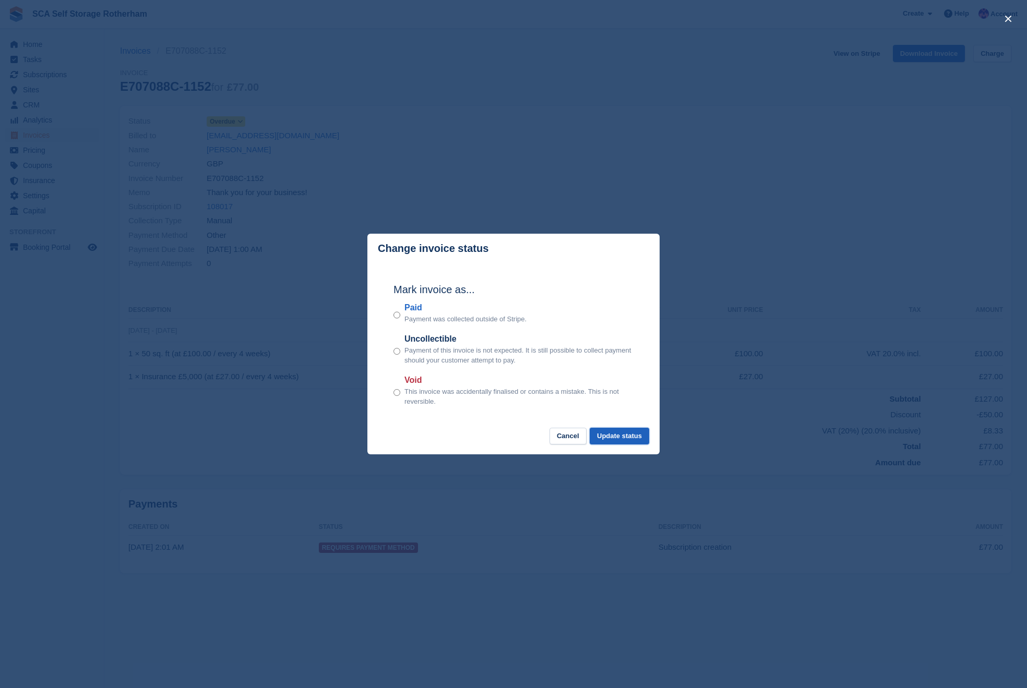
click at [623, 438] on button "Update status" at bounding box center [619, 436] width 59 height 17
